Goal: Task Accomplishment & Management: Manage account settings

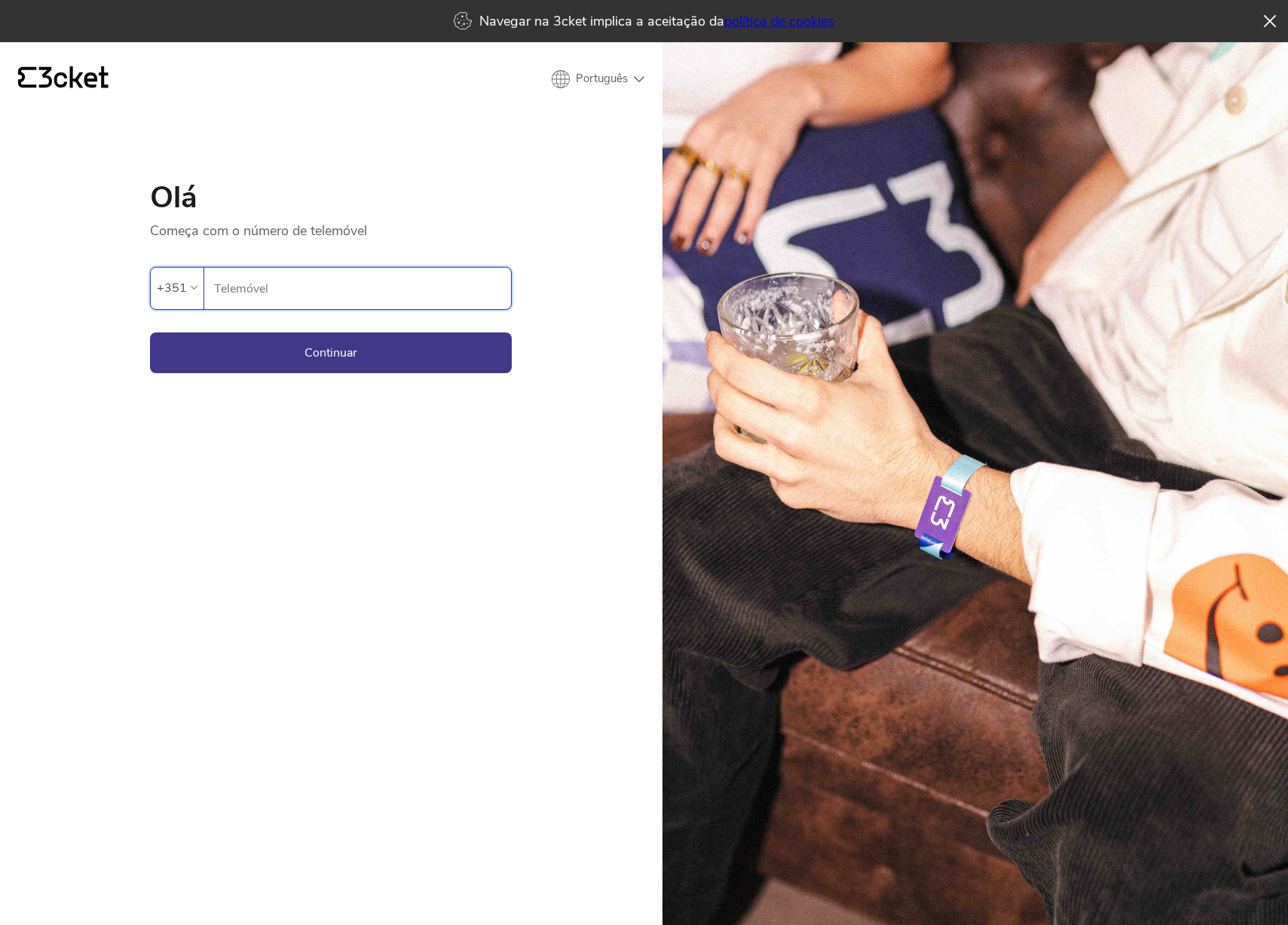
click at [358, 286] on input "Telemóvel" at bounding box center [362, 288] width 298 height 41
type input "917952547"
click at [337, 356] on button "Continuar" at bounding box center [331, 352] width 362 height 40
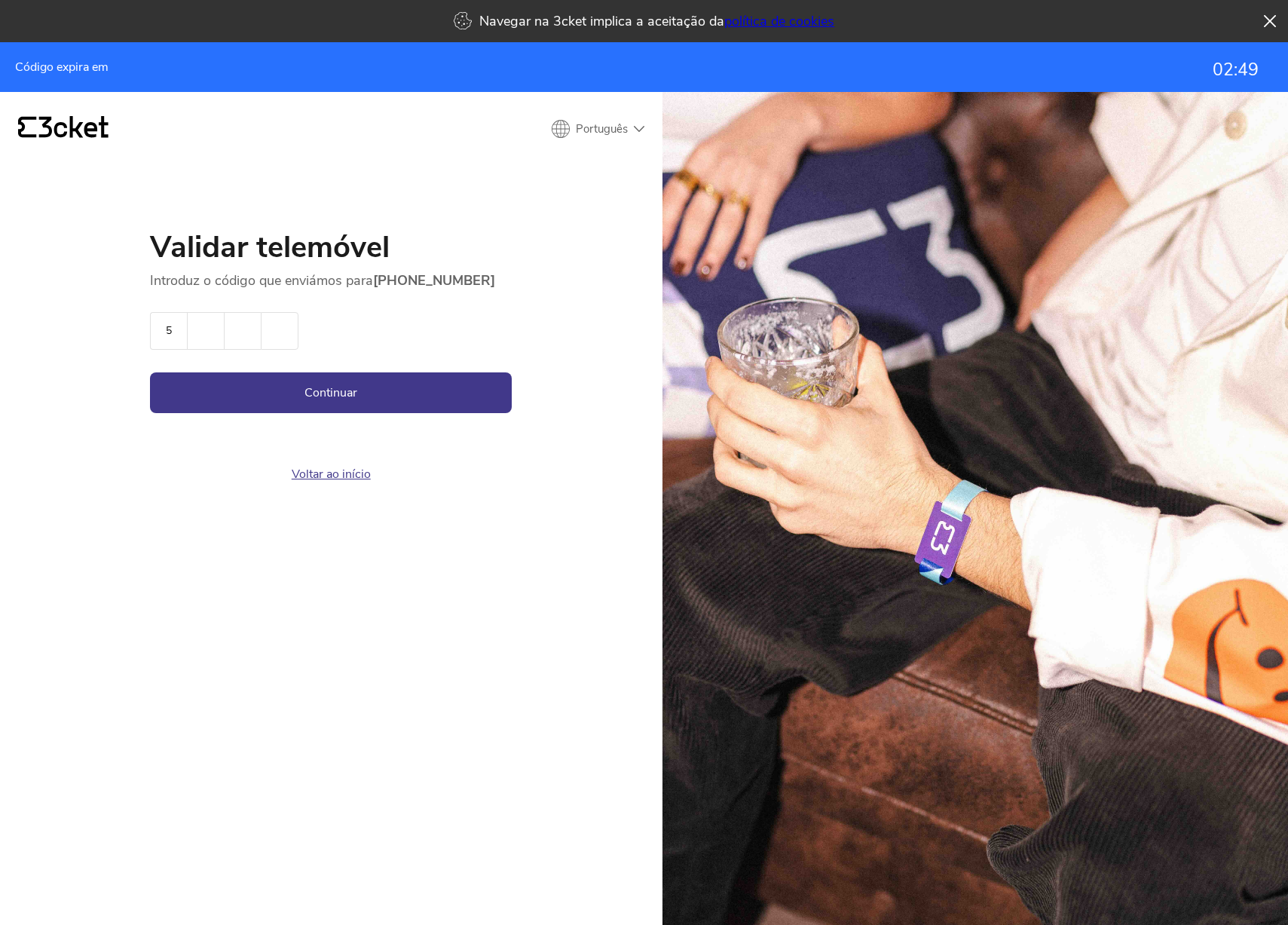
type input "5"
type input "3"
type input "8"
click at [334, 392] on button "Continuar" at bounding box center [331, 393] width 362 height 40
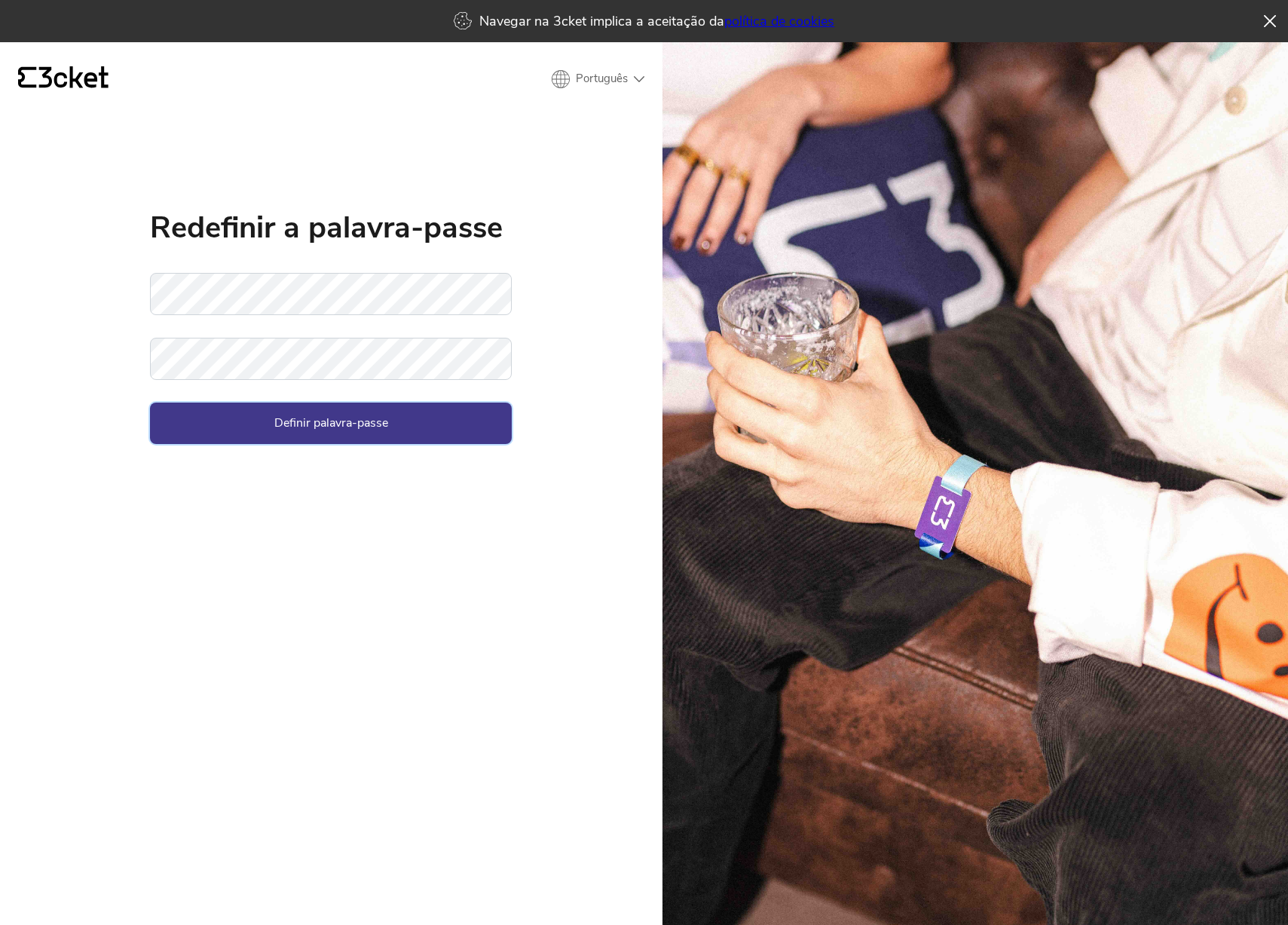
drag, startPoint x: 358, startPoint y: 423, endPoint x: 343, endPoint y: 412, distance: 18.6
click at [358, 422] on button "Definir palavra-passe" at bounding box center [331, 423] width 362 height 40
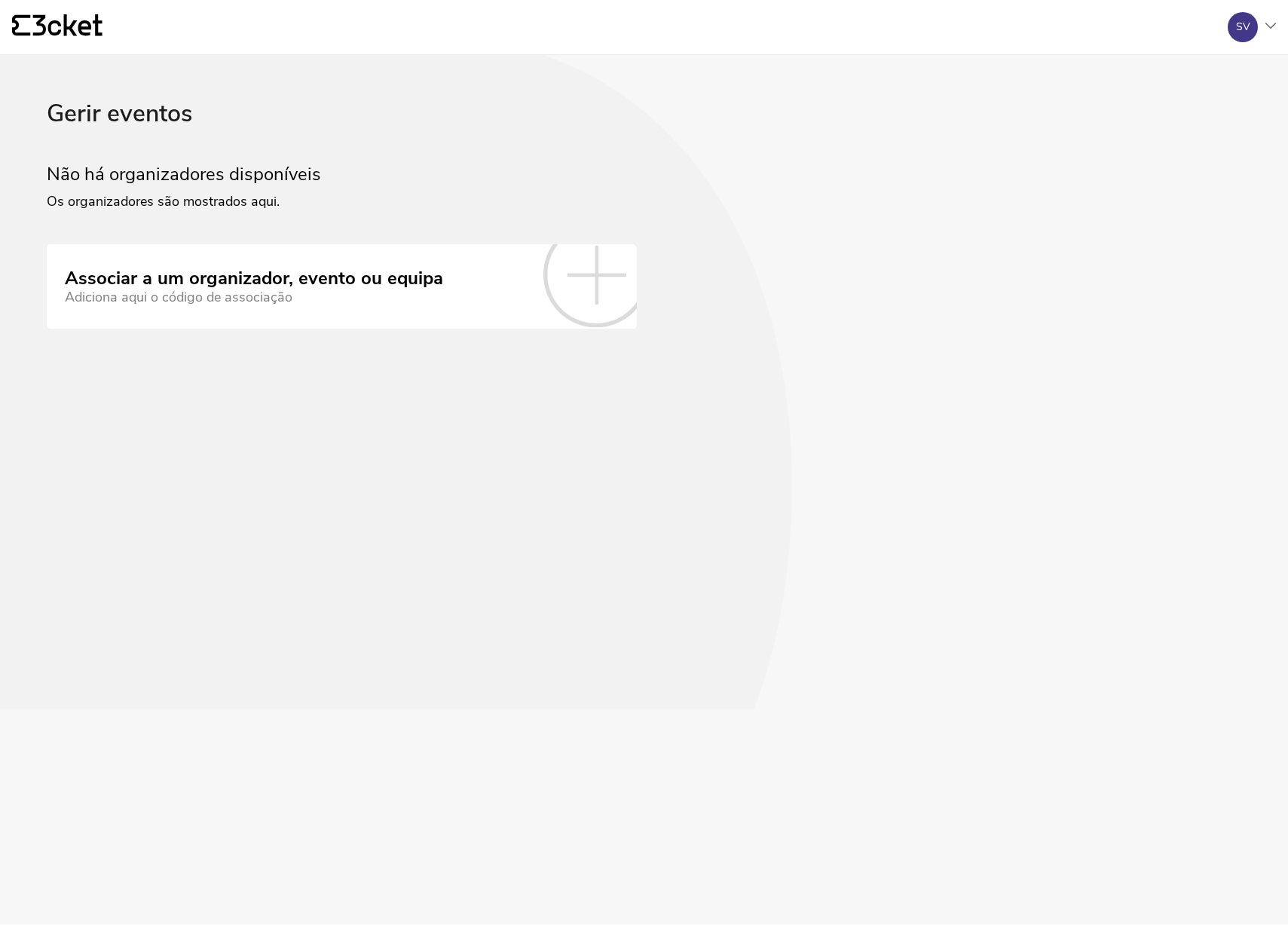
click at [1270, 18] on div "SV" at bounding box center [1246, 27] width 61 height 30
click at [1174, 108] on div "Gerir eventos" at bounding box center [1204, 109] width 135 height 36
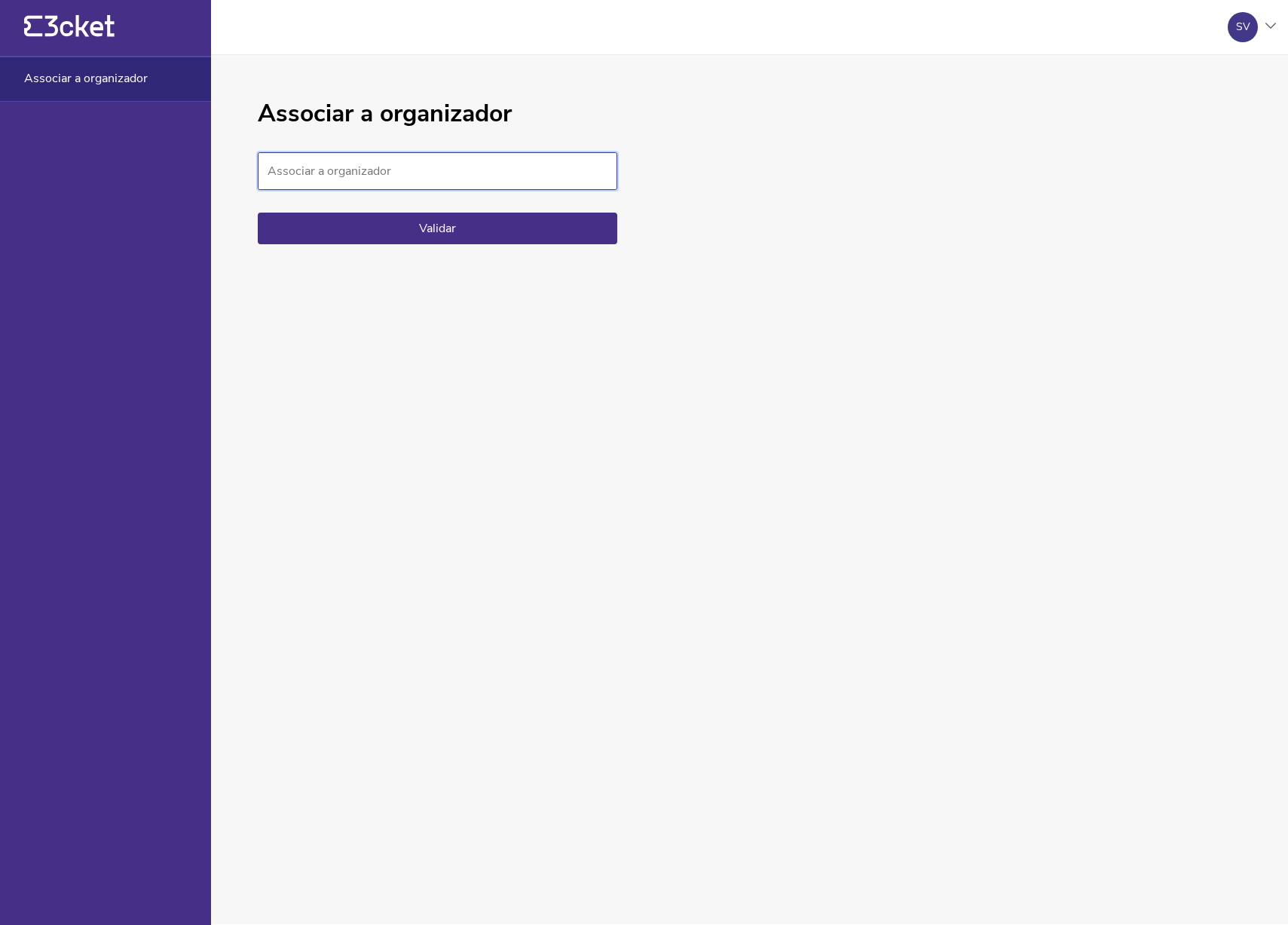
click at [347, 172] on input "Associar a organizador" at bounding box center [437, 170] width 359 height 38
paste input "7051ea405b2f4f6f8425704c85fae90b"
type input "7051ea405b2f4f6f8425704c85fae90b"
click at [431, 230] on button "Validar" at bounding box center [437, 228] width 359 height 32
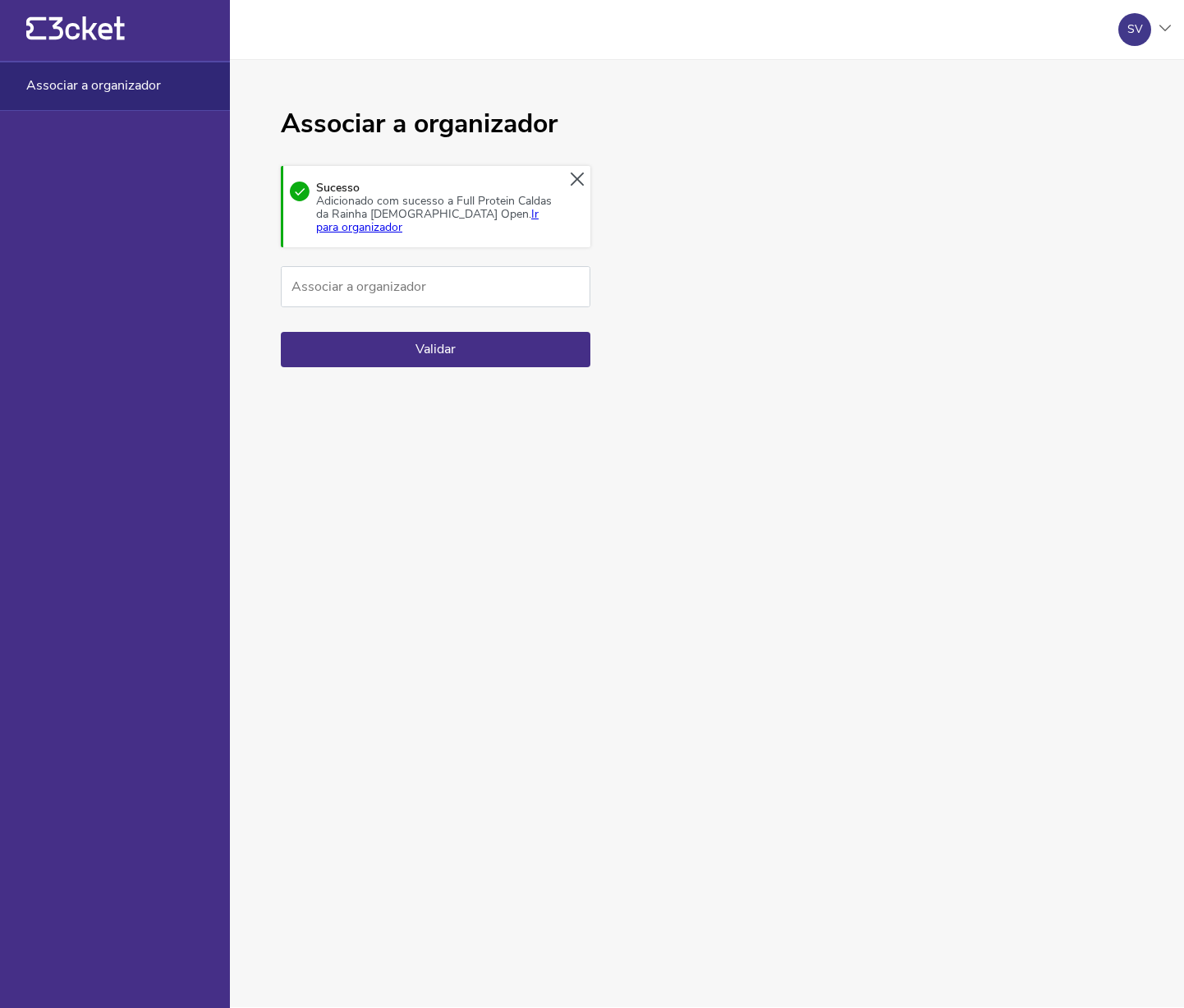
click at [1165, 24] on div "SV" at bounding box center [1138, 30] width 66 height 33
click at [1079, 83] on div "A minha conta" at bounding box center [1092, 79] width 147 height 39
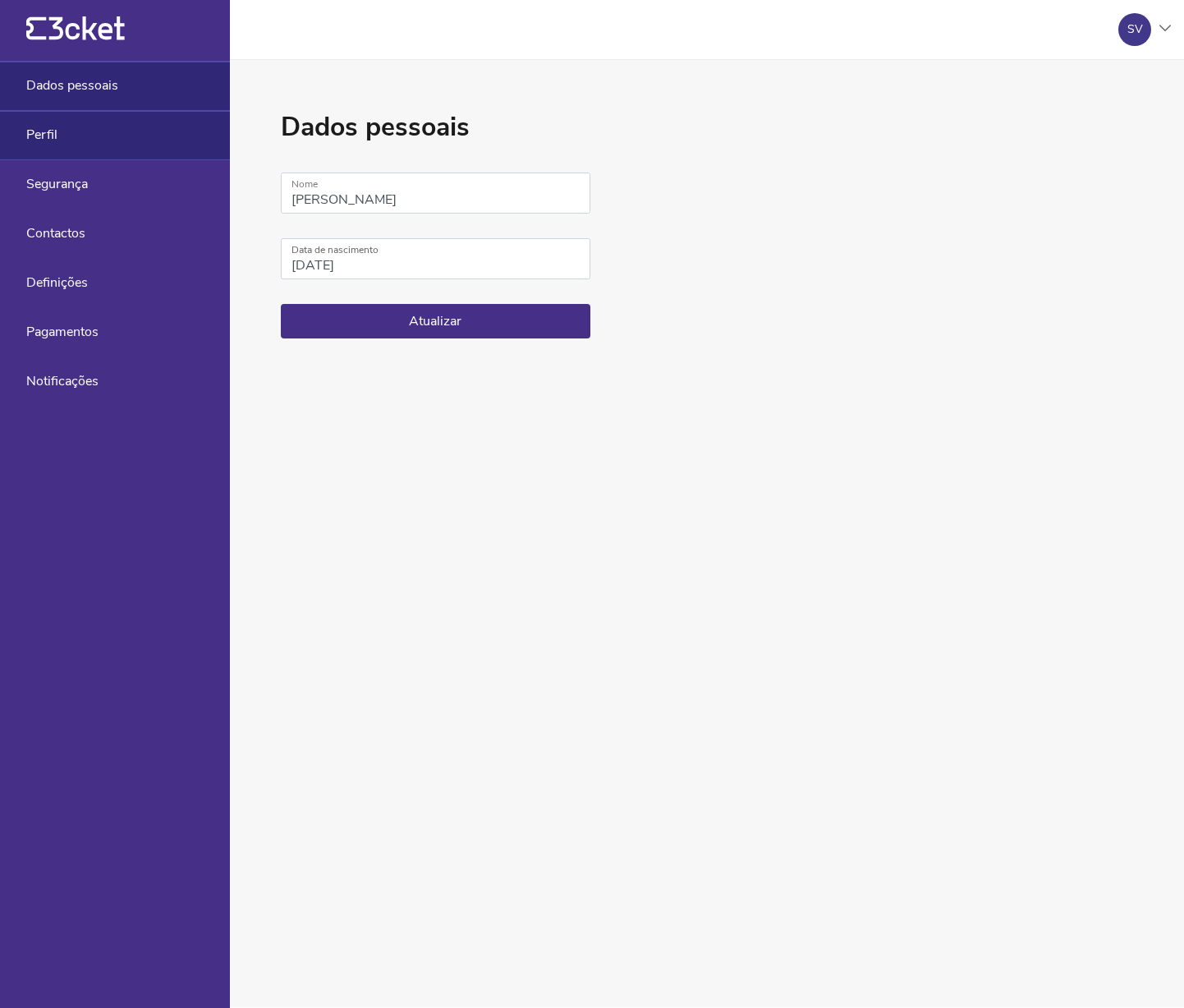
click at [56, 136] on span "Perfil" at bounding box center [41, 134] width 32 height 14
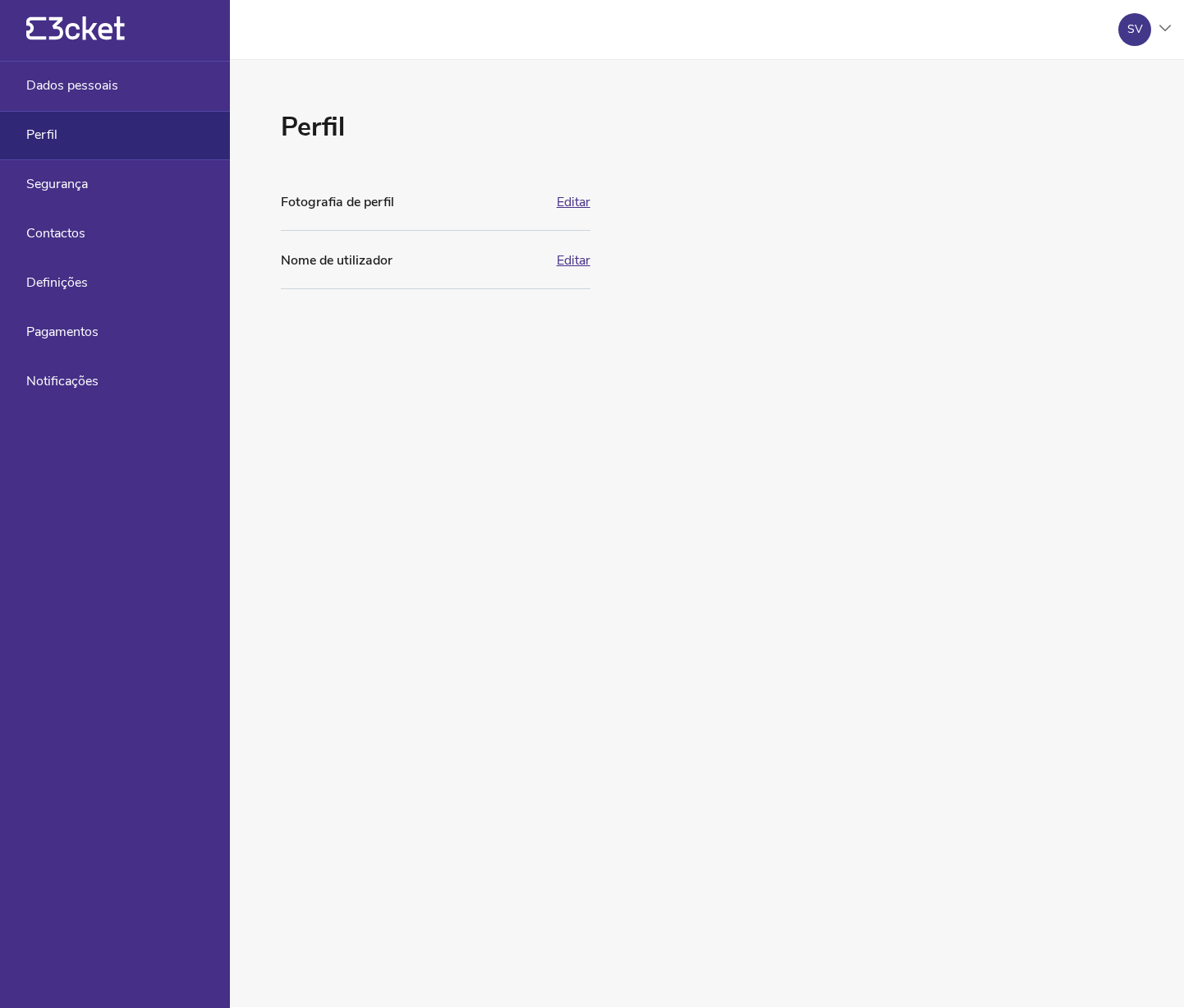
click at [572, 259] on button "Editar" at bounding box center [573, 259] width 34 height 14
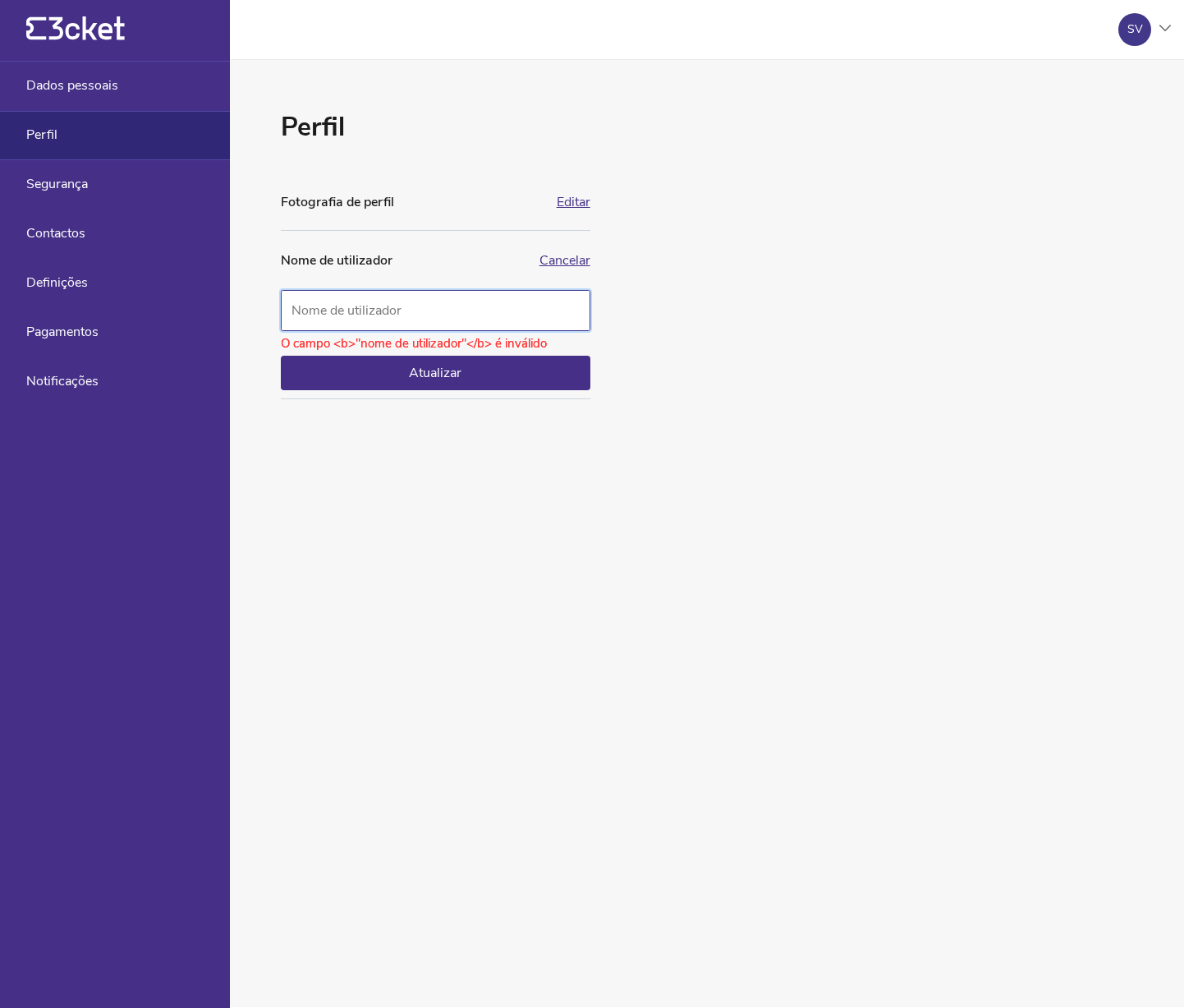
type input "S"
type input "MarketingOralPlan"
click at [578, 202] on button "Editar" at bounding box center [573, 201] width 34 height 14
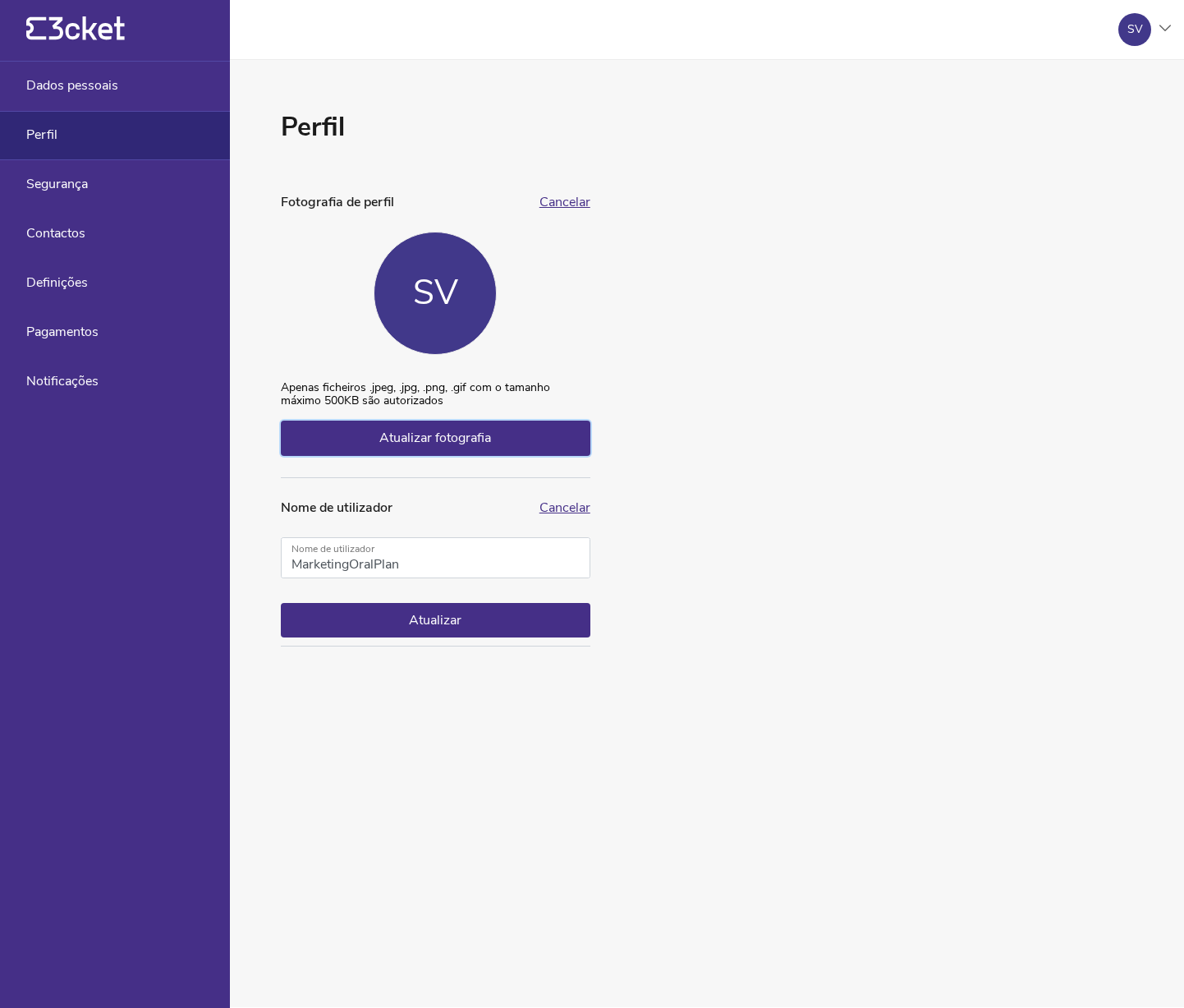
click at [431, 440] on span "Atualizar fotografia" at bounding box center [435, 437] width 112 height 18
click at [280, 381] on input "Atualizar fotografia" at bounding box center [280, 380] width 1 height 1
type input "C:\fakepath\Icon OralPlan.png"
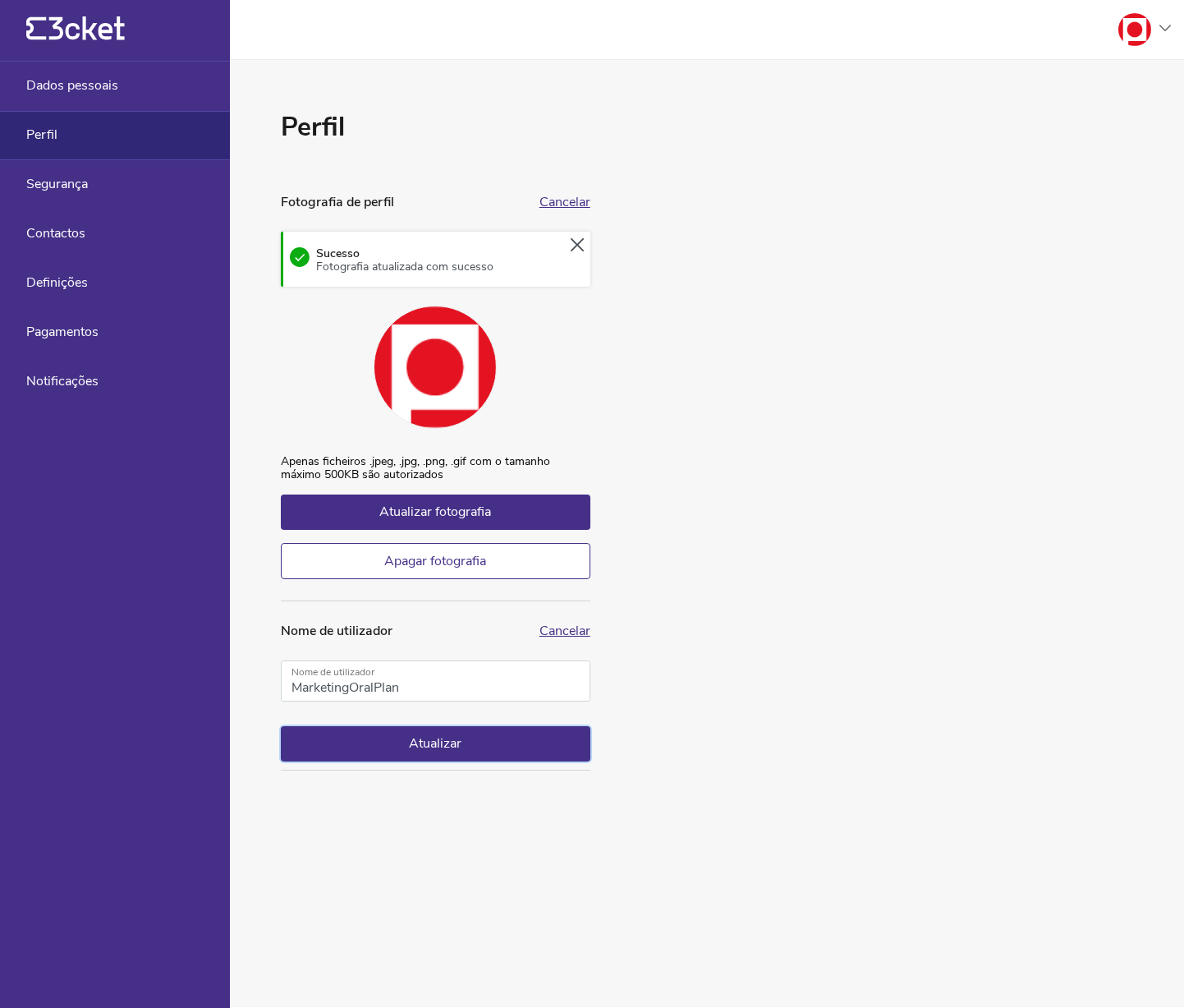
click at [439, 749] on button "Atualizar" at bounding box center [435, 743] width 309 height 34
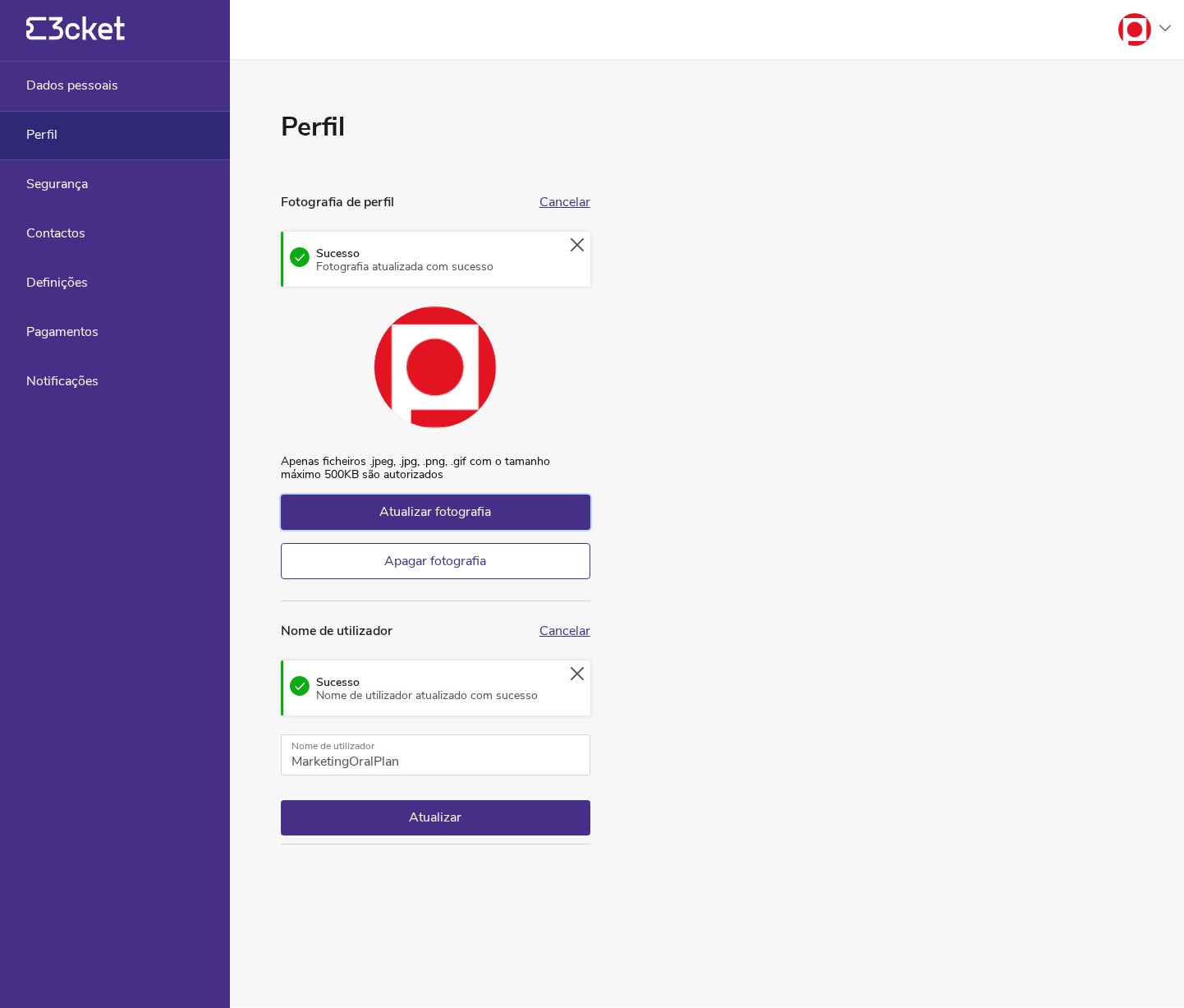
click at [420, 517] on span "Atualizar fotografia" at bounding box center [435, 511] width 112 height 18
click at [280, 455] on input "Atualizar fotografia" at bounding box center [280, 454] width 1 height 1
click at [729, 743] on div "Perfil Fotografia de perfil Cancelar Sucesso Fotografia atualizada com sucesso …" at bounding box center [706, 533] width 954 height 947
click at [104, 183] on div "Segurança" at bounding box center [115, 184] width 230 height 49
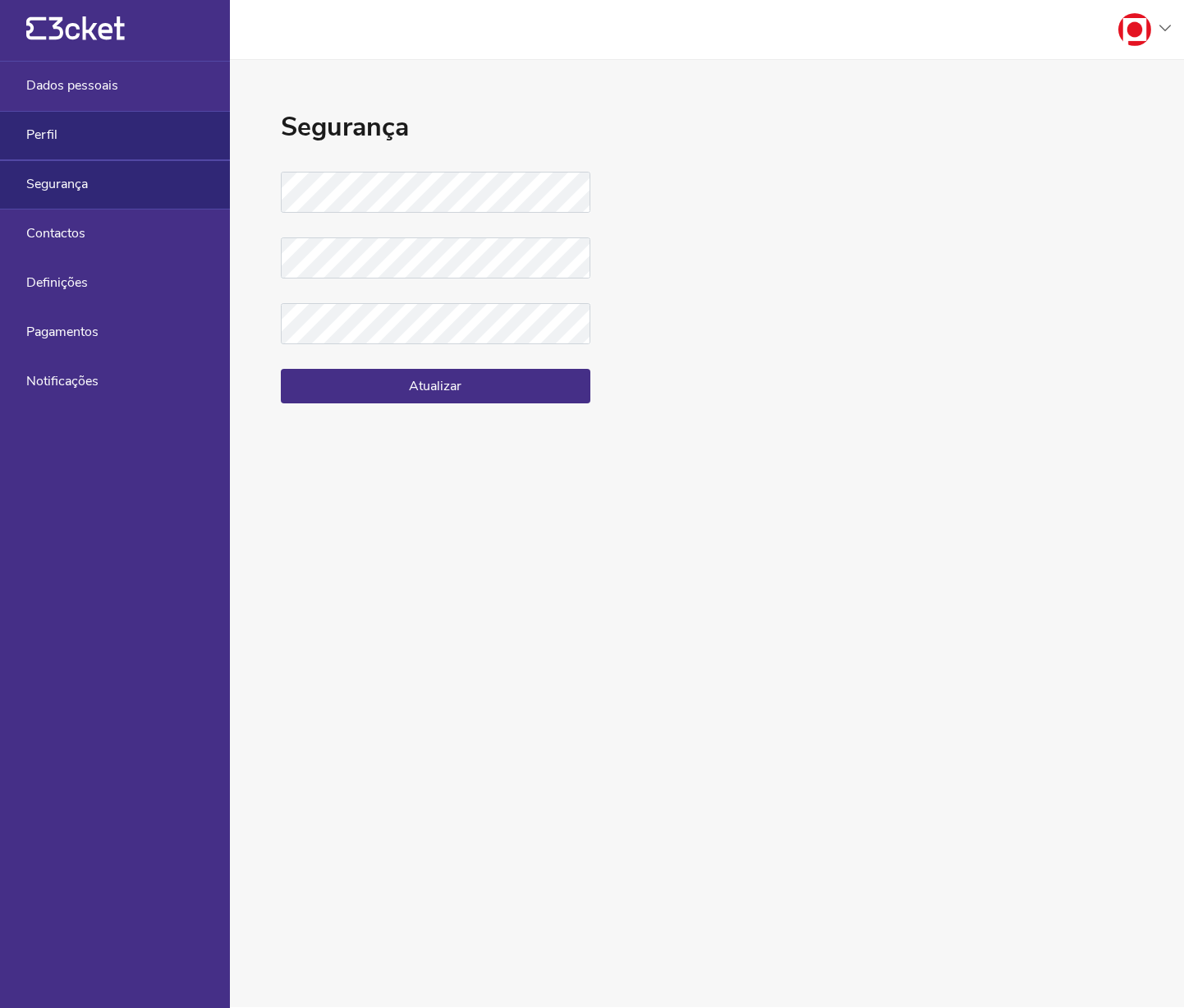
click at [108, 132] on div "Perfil" at bounding box center [115, 135] width 230 height 49
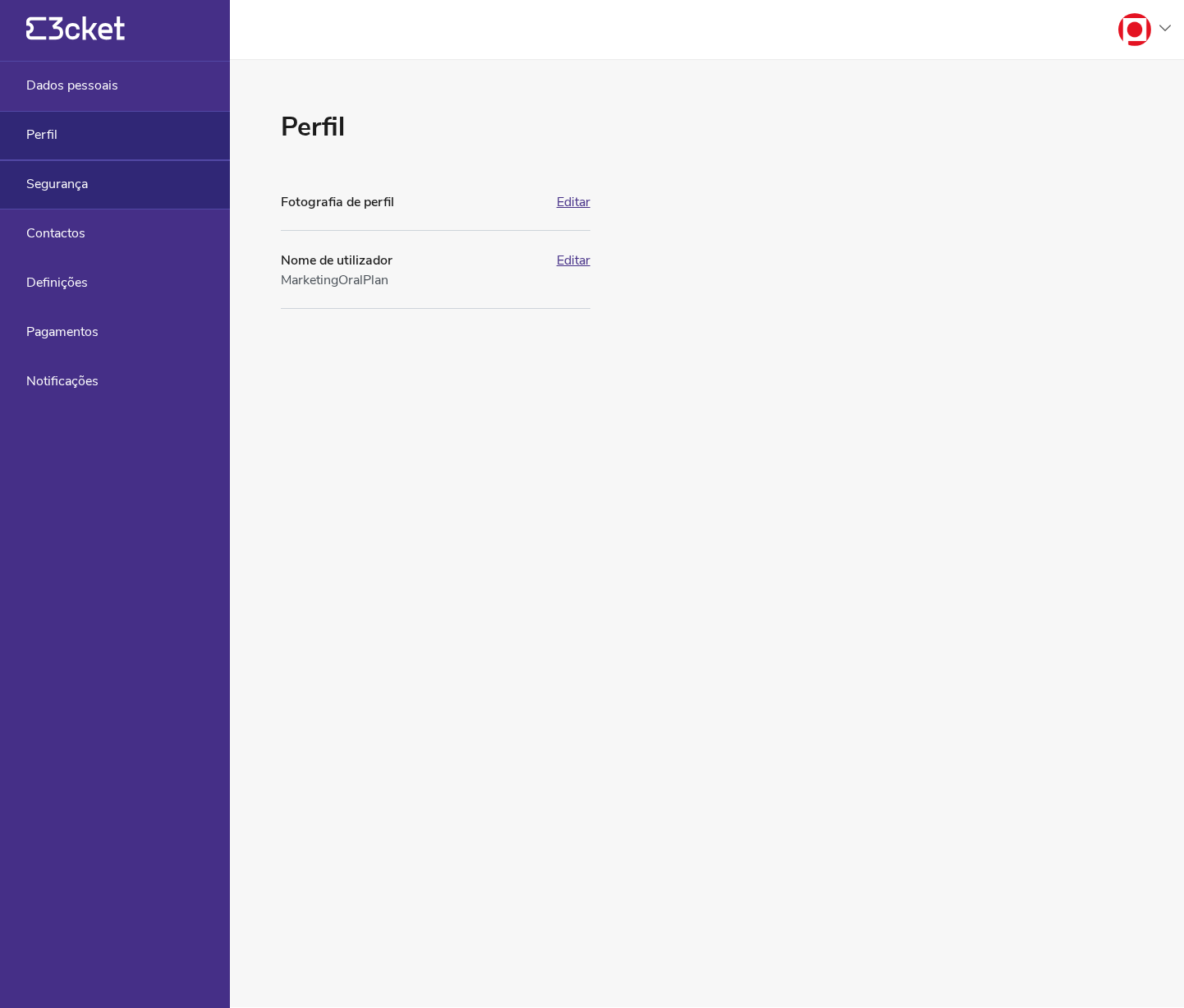
click at [153, 193] on div "Segurança" at bounding box center [115, 184] width 230 height 49
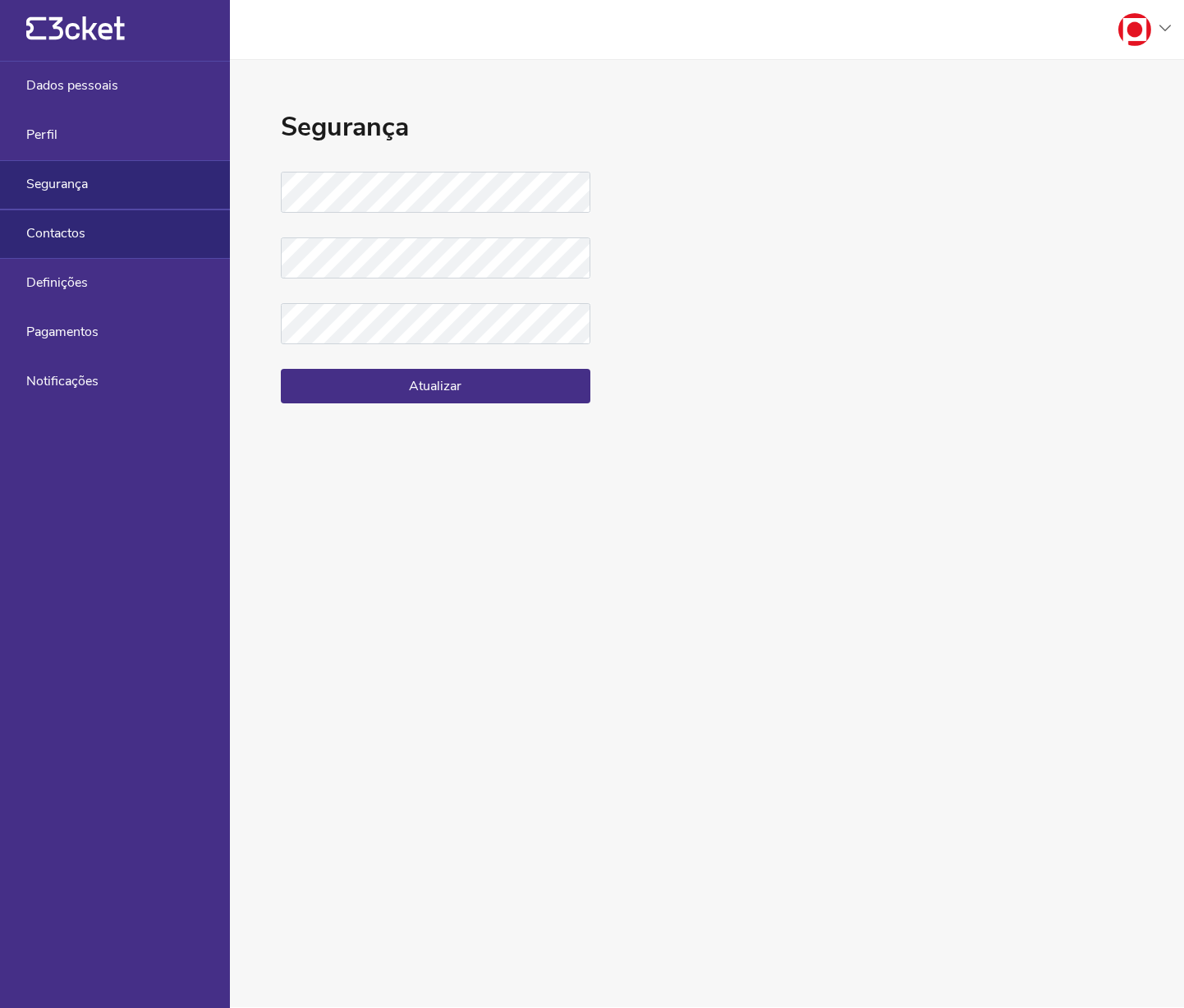
click at [130, 233] on div "Contactos" at bounding box center [115, 234] width 230 height 49
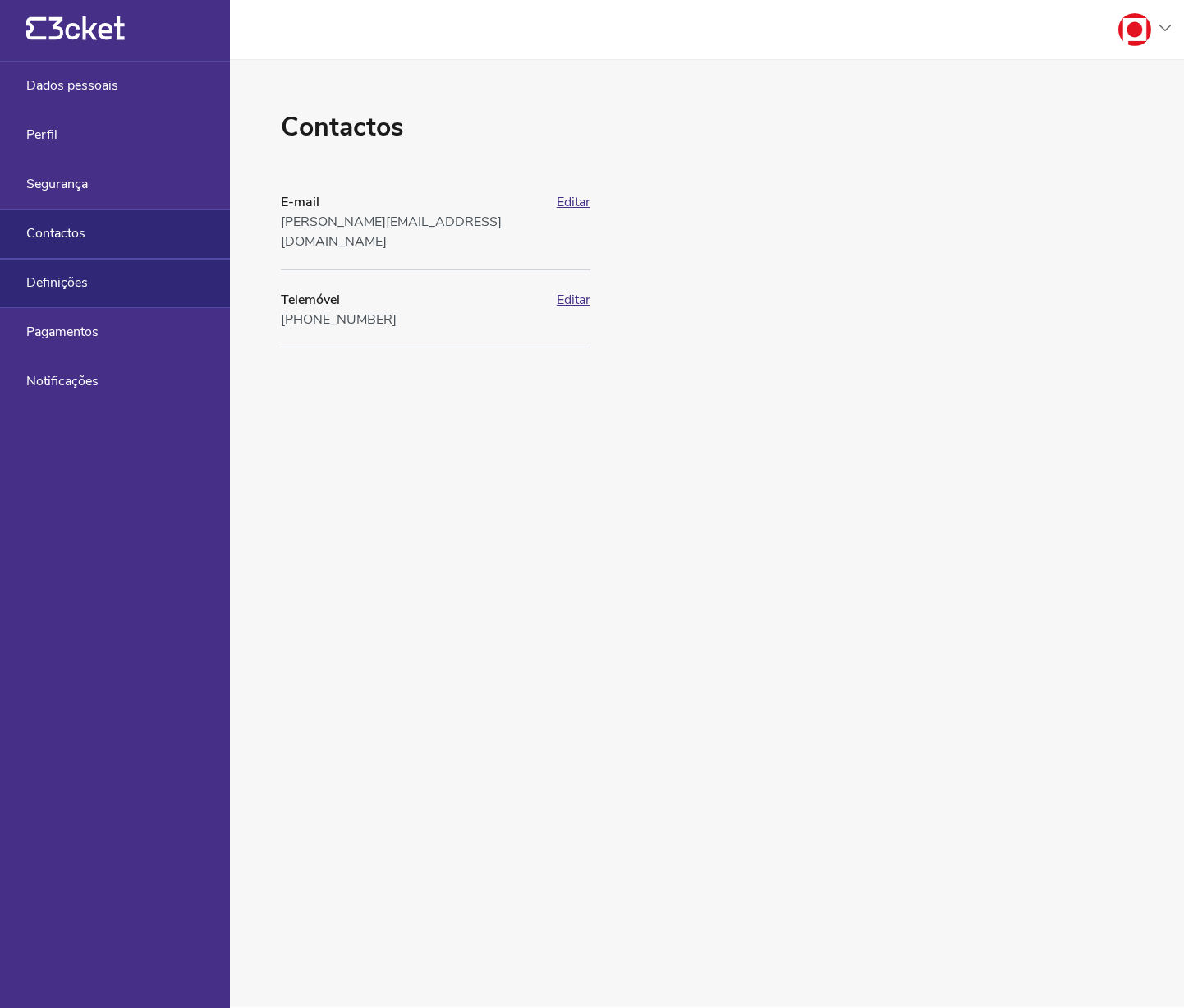
click at [153, 295] on div "Definições" at bounding box center [115, 282] width 230 height 49
select select "pt_PT"
select select "Europe/Lisbon"
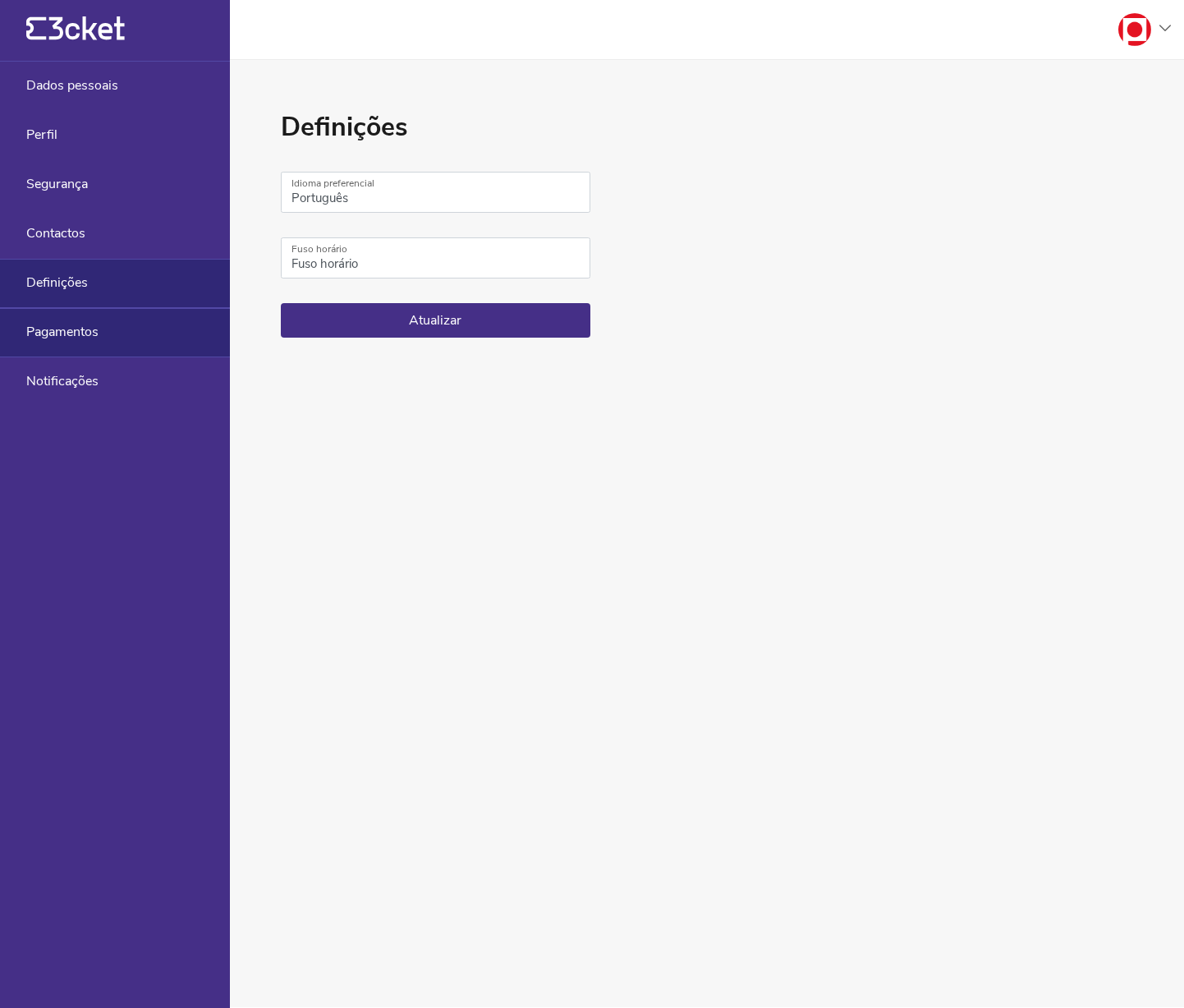
click at [139, 330] on div "Pagamentos" at bounding box center [115, 332] width 230 height 49
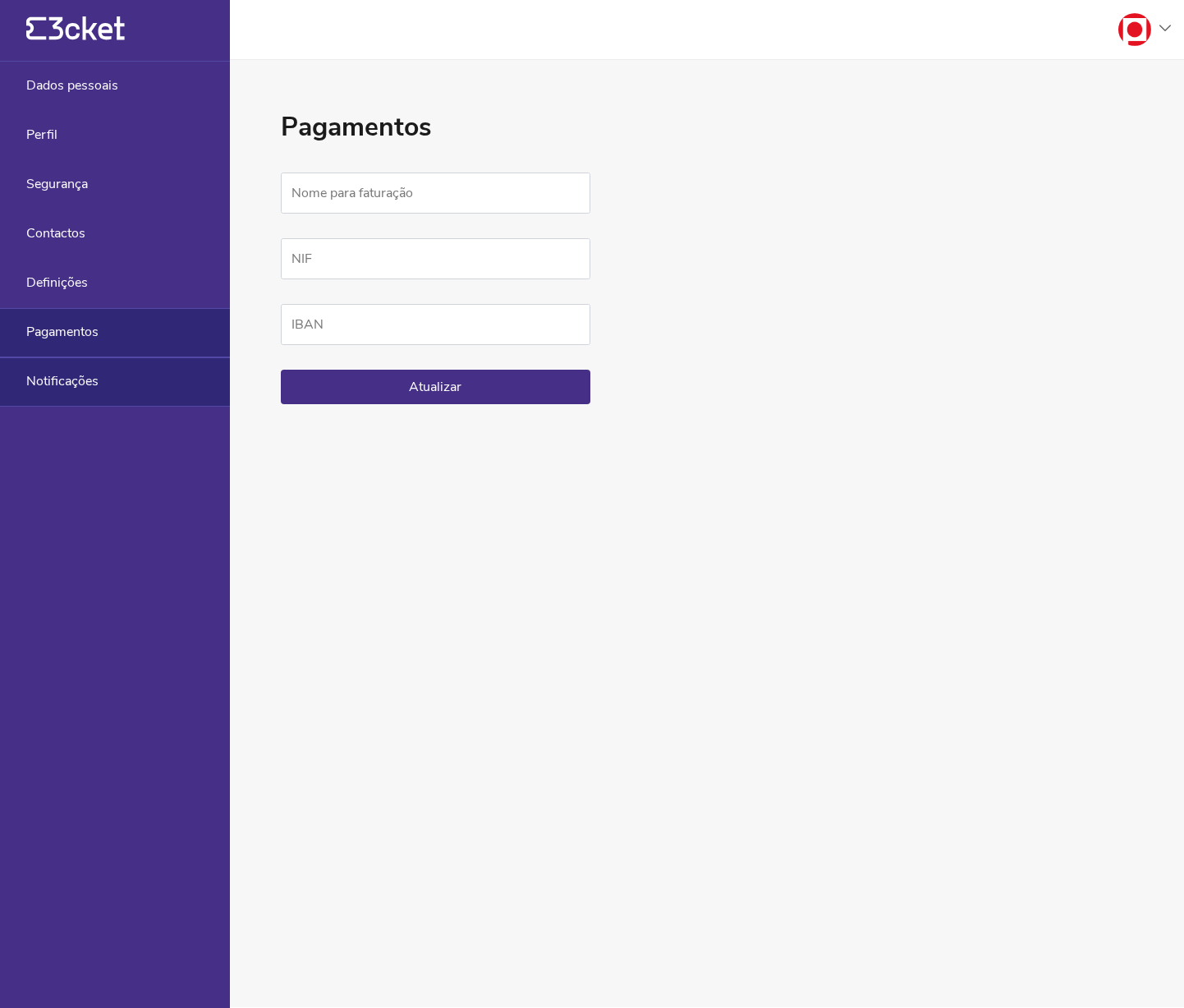
click at [142, 383] on div "Notificações" at bounding box center [115, 381] width 230 height 49
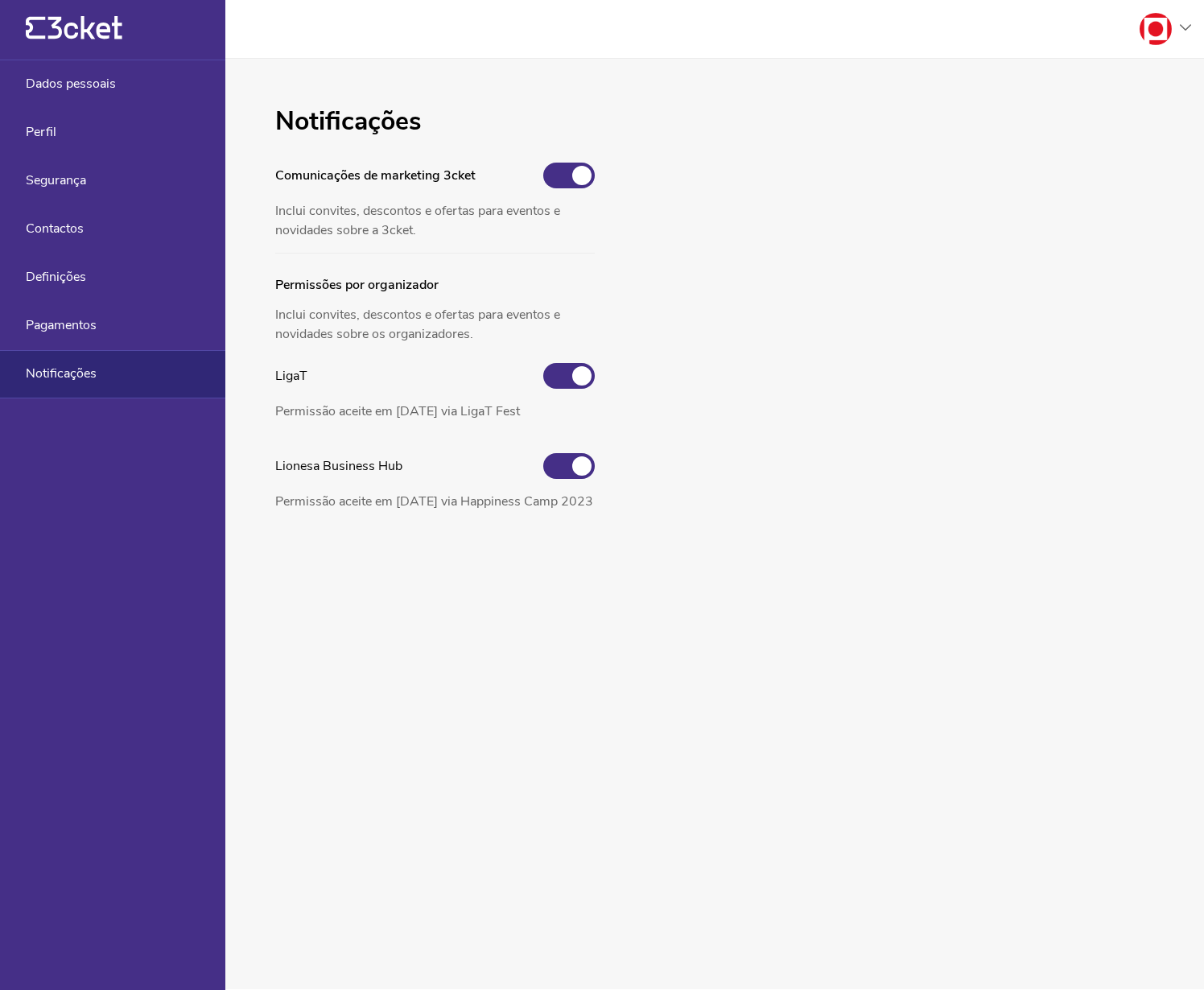
click at [113, 477] on div "{' '} Dados pessoais Perfil Segurança Contactos Definições Pagamentos Notificaç…" at bounding box center [113, 495] width 225 height 990
click at [101, 28] on icon "{' '}" at bounding box center [73, 28] width 97 height 24
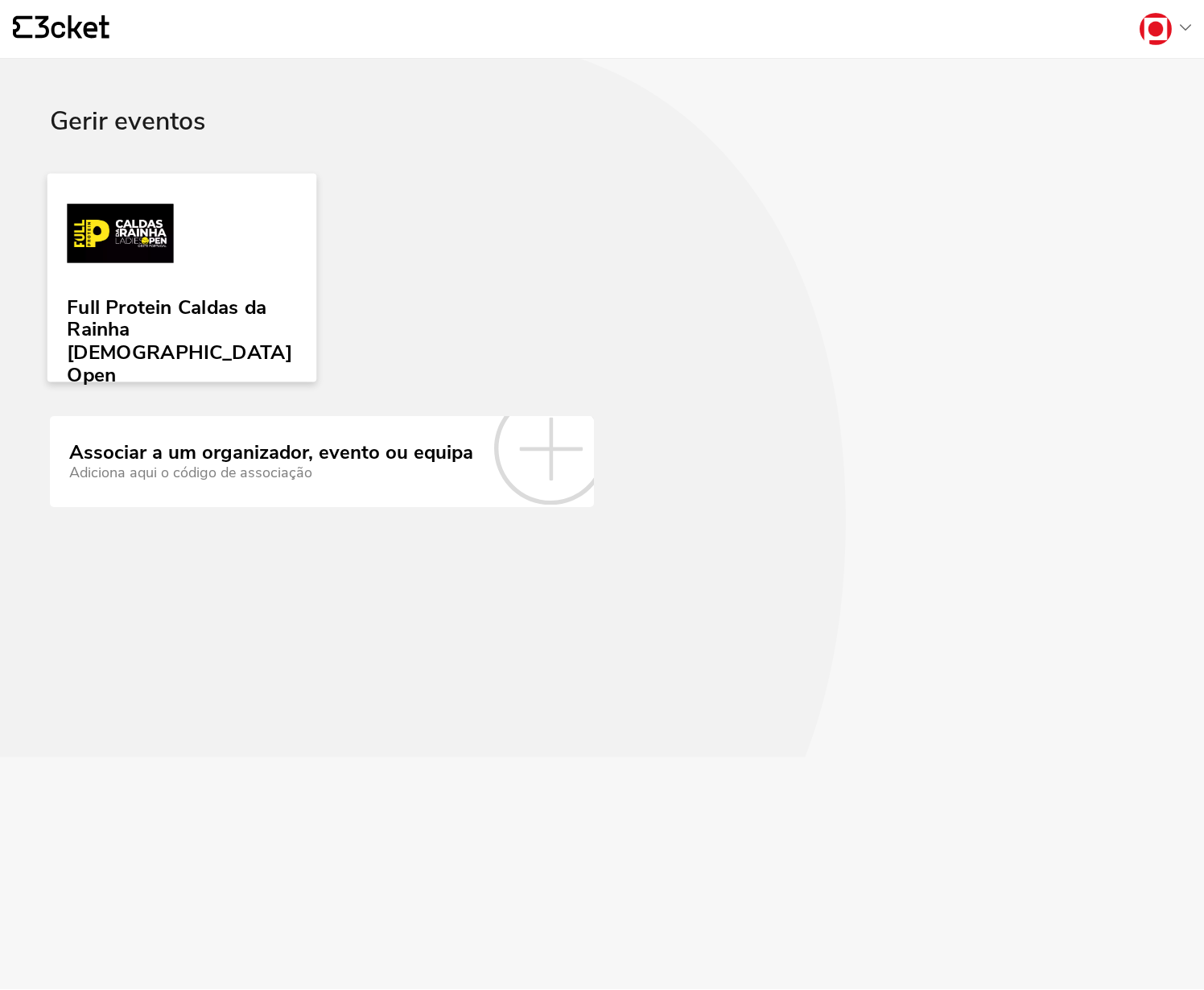
click at [220, 235] on link "Full Protein Caldas da Rainha Ladies Open" at bounding box center [182, 277] width 269 height 208
